Goal: Communication & Community: Share content

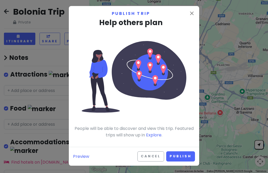
scroll to position [1, 0]
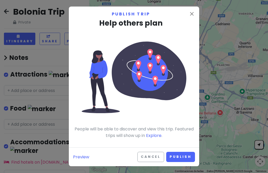
click at [191, 14] on icon "close" at bounding box center [192, 14] width 6 height 6
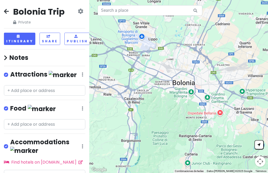
click at [47, 33] on button "Share" at bounding box center [50, 39] width 21 height 12
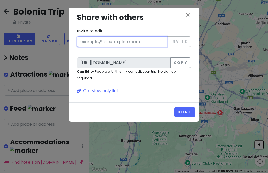
click at [126, 40] on input "Invite to edit" at bounding box center [122, 41] width 90 height 10
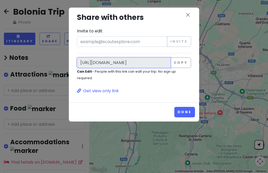
click at [141, 61] on input "[URL][DOMAIN_NAME]" at bounding box center [124, 63] width 94 height 10
click at [53, 94] on div "close Share with others Invite to edit Invite [URL][DOMAIN_NAME] Copy Can Edit …" at bounding box center [134, 86] width 268 height 173
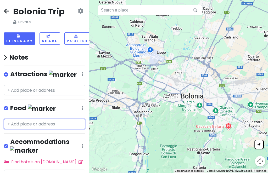
click at [52, 119] on input "text" at bounding box center [44, 124] width 81 height 10
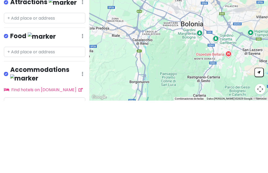
click at [30, 105] on img at bounding box center [42, 109] width 28 height 8
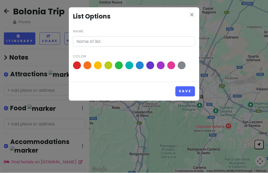
type input "Food"
click at [193, 13] on icon "close" at bounding box center [192, 15] width 6 height 6
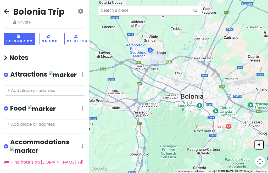
scroll to position [0, 0]
click at [16, 57] on h4 "Notes" at bounding box center [44, 58] width 81 height 8
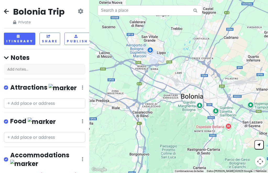
click at [80, 11] on icon at bounding box center [81, 11] width 6 height 4
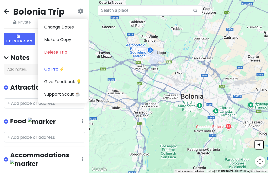
click at [68, 95] on link "Support Scout ☕️" at bounding box center [63, 94] width 50 height 13
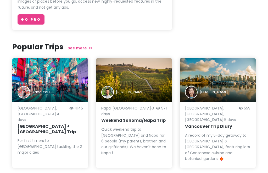
scroll to position [179, 0]
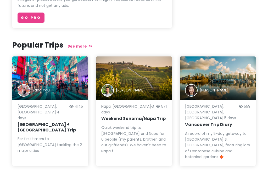
click at [175, 127] on div "[PERSON_NAME], [GEOGRAPHIC_DATA] · 3 days 571 Weekend Sonoma/Napa Trip Quick we…" at bounding box center [134, 112] width 84 height 110
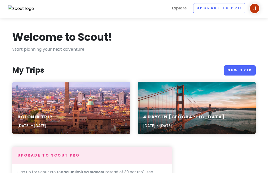
scroll to position [0, 0]
